Goal: Find specific page/section: Find specific page/section

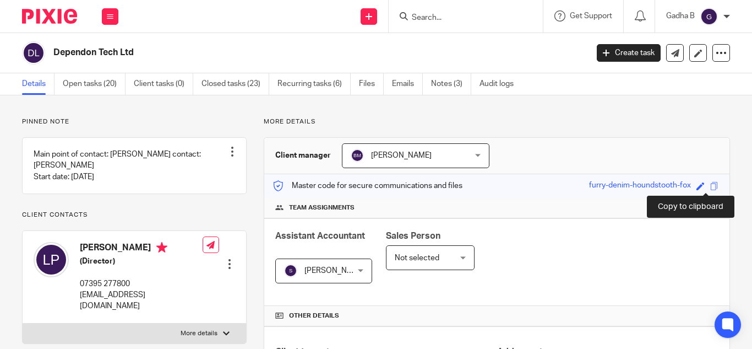
click at [710, 185] on span at bounding box center [714, 186] width 8 height 8
click at [450, 13] on input "Search" at bounding box center [460, 18] width 99 height 10
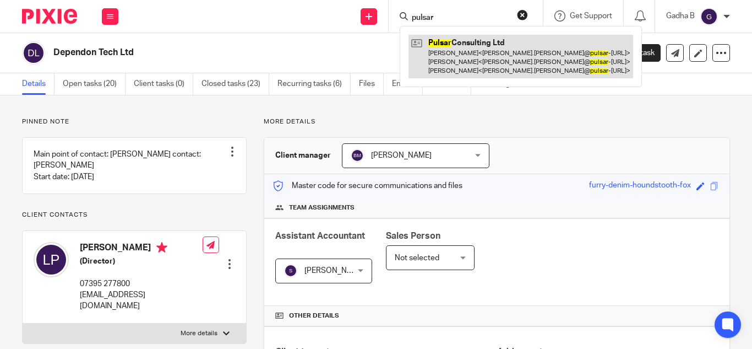
type input "pulsar"
click at [440, 55] on link at bounding box center [521, 57] width 225 height 44
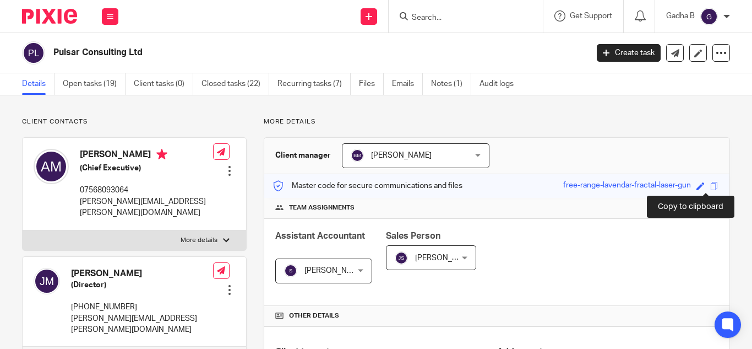
click at [710, 186] on span at bounding box center [714, 186] width 8 height 8
